Goal: Task Accomplishment & Management: Manage account settings

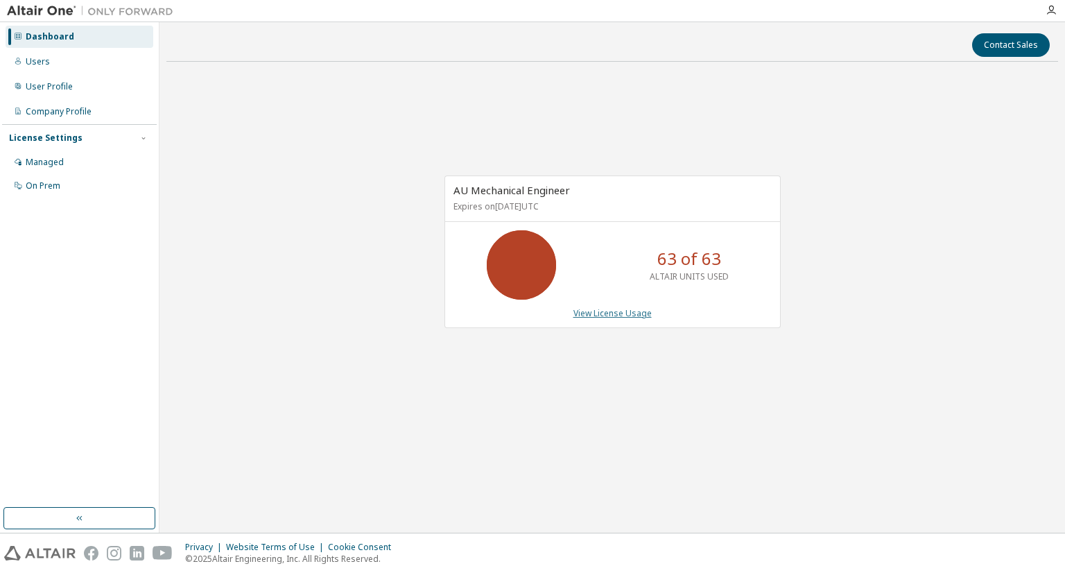
click at [585, 316] on link "View License Usage" at bounding box center [612, 313] width 78 height 12
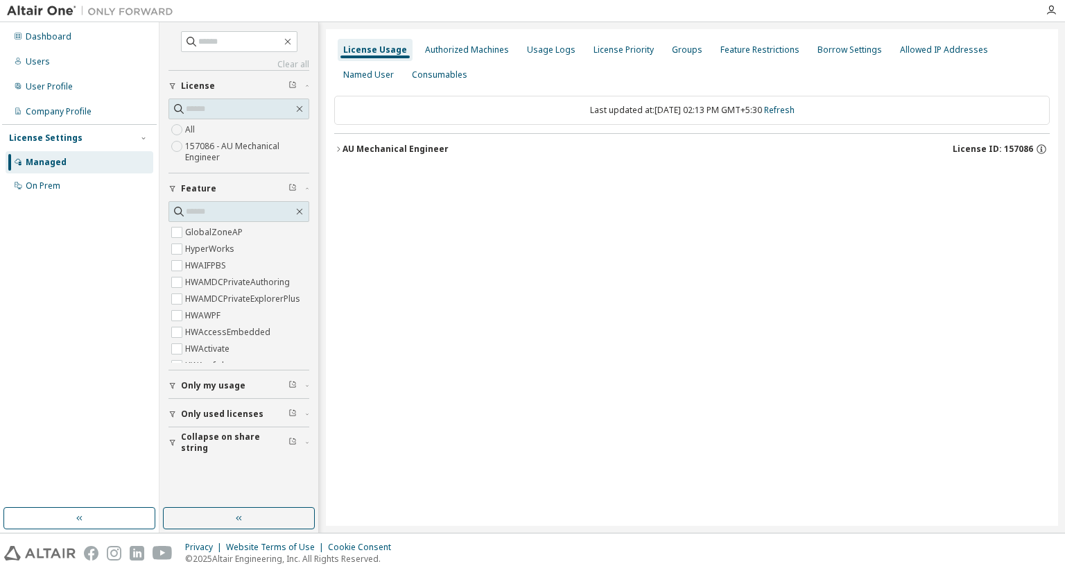
click at [410, 146] on div "AU Mechanical Engineer" at bounding box center [395, 148] width 106 height 11
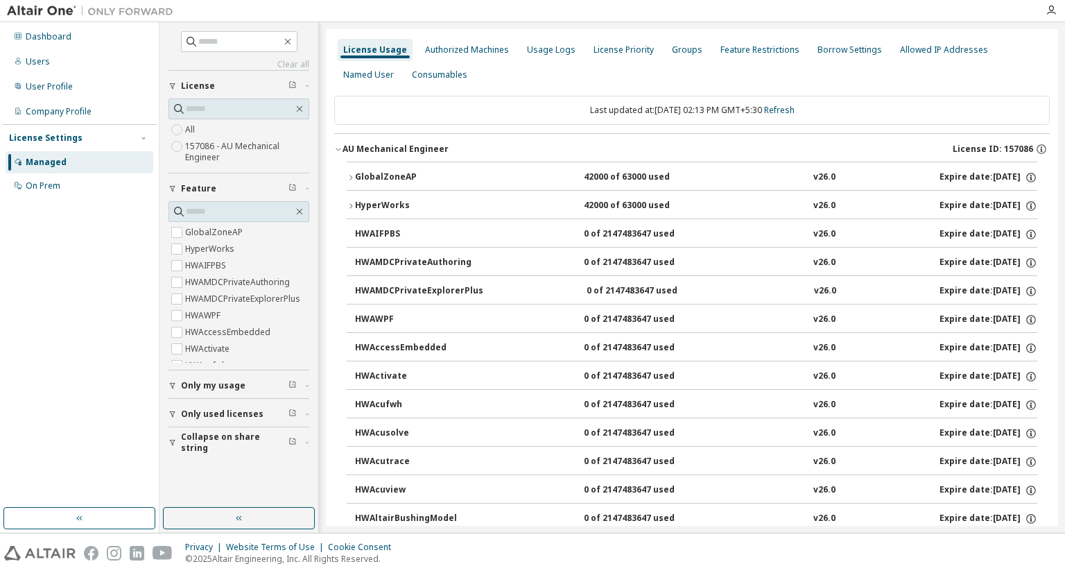
click at [462, 178] on div "GlobalZoneAP" at bounding box center [417, 177] width 125 height 12
